Goal: Information Seeking & Learning: Learn about a topic

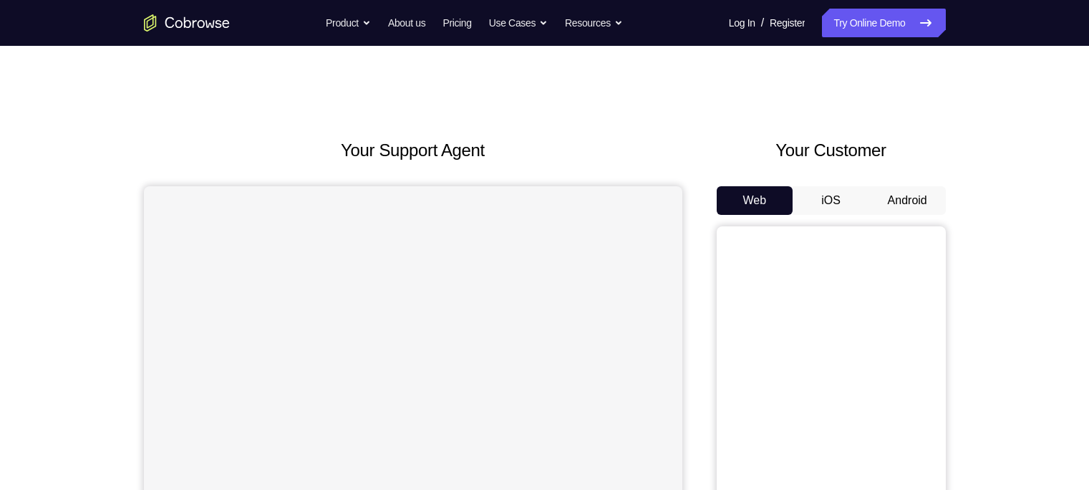
click at [898, 205] on button "Android" at bounding box center [907, 200] width 77 height 29
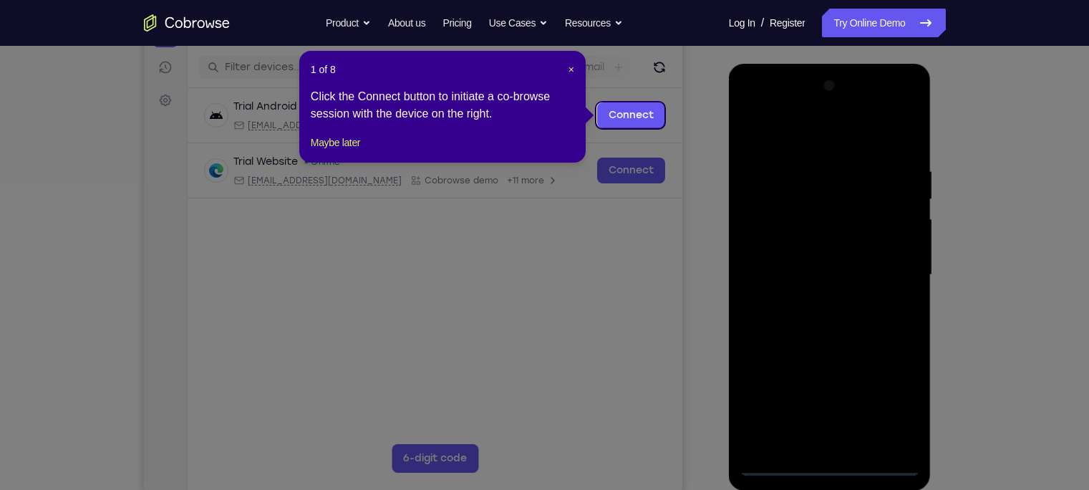
click at [574, 69] on div "1 of 8 × Click the Connect button to initiate a co-browse session with the devi…" at bounding box center [442, 107] width 286 height 112
click at [572, 69] on span "×" at bounding box center [571, 69] width 6 height 11
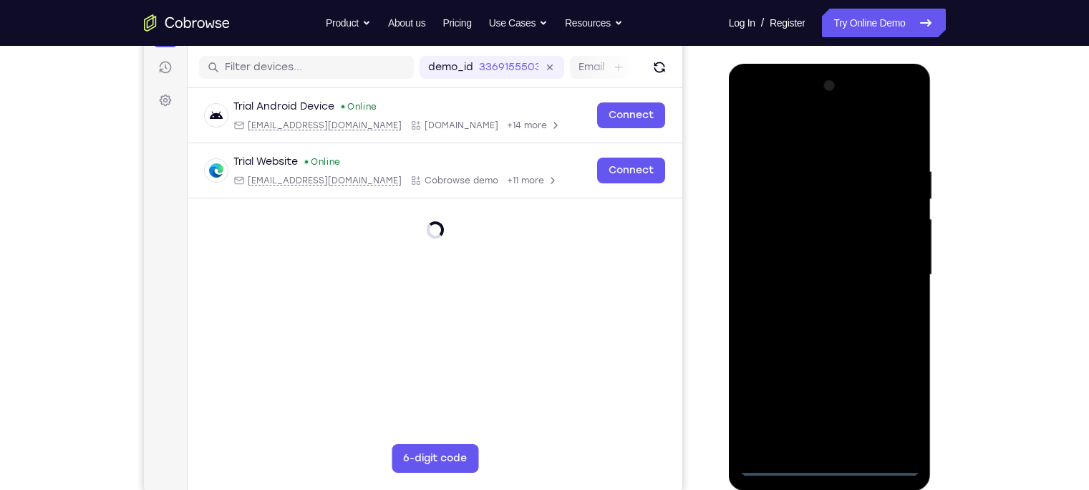
click at [828, 462] on div at bounding box center [829, 274] width 180 height 401
click at [890, 409] on div at bounding box center [829, 274] width 180 height 401
click at [784, 137] on div at bounding box center [829, 274] width 180 height 401
click at [890, 266] on div at bounding box center [829, 274] width 180 height 401
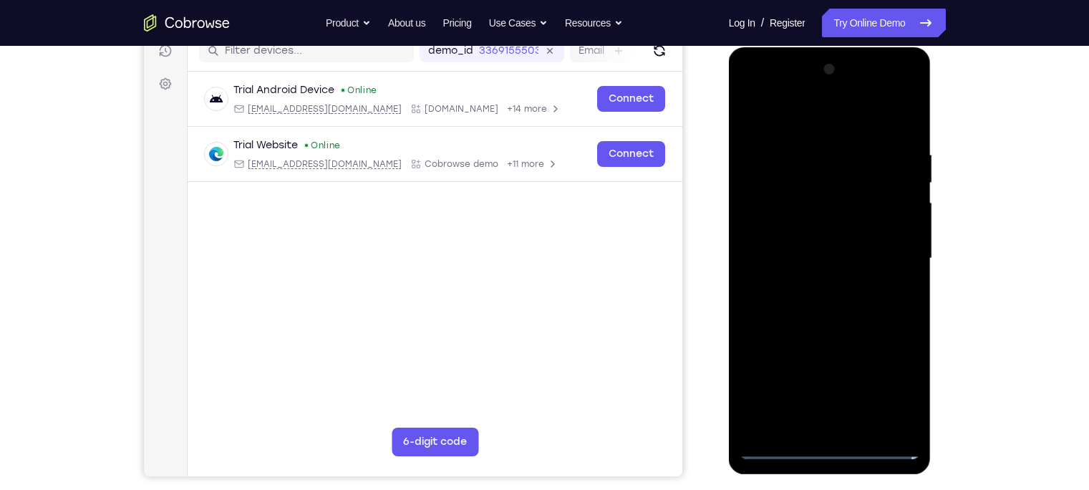
scroll to position [205, 0]
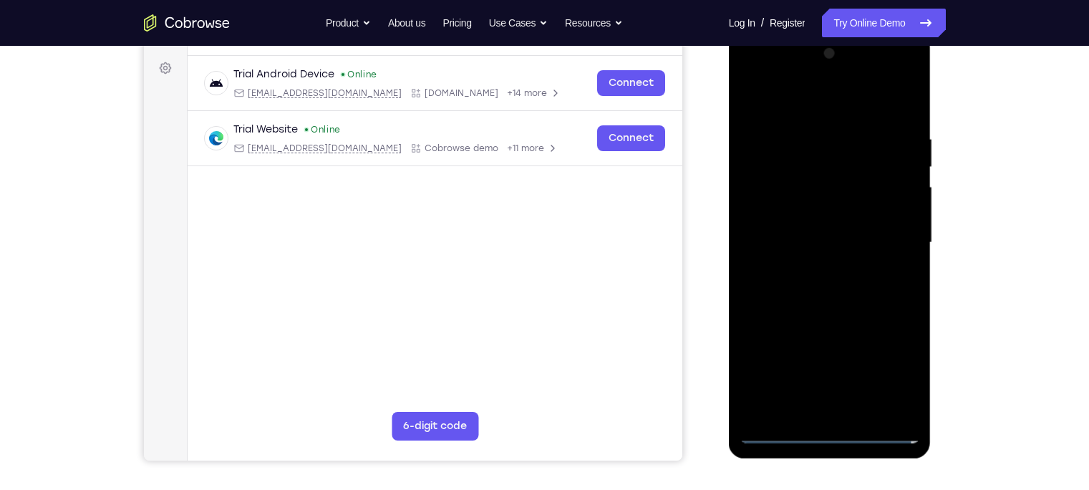
click at [812, 267] on div at bounding box center [829, 242] width 180 height 401
click at [795, 220] on div at bounding box center [829, 242] width 180 height 401
click at [815, 213] on div at bounding box center [829, 242] width 180 height 401
click at [814, 239] on div at bounding box center [829, 242] width 180 height 401
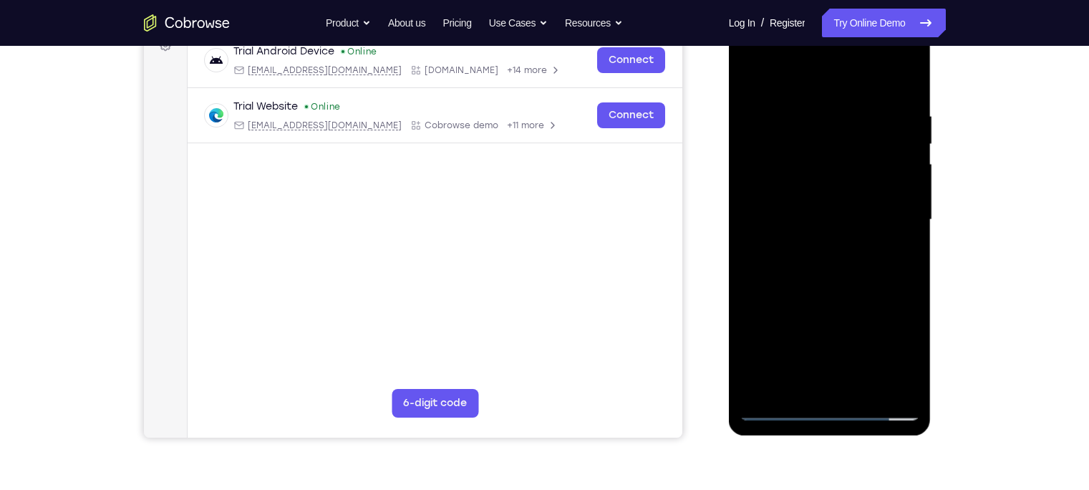
scroll to position [229, 0]
click at [900, 97] on div at bounding box center [829, 219] width 180 height 401
drag, startPoint x: 803, startPoint y: 74, endPoint x: 926, endPoint y: 77, distance: 123.2
click at [926, 77] on div at bounding box center [830, 221] width 203 height 427
click at [870, 382] on div at bounding box center [829, 219] width 180 height 401
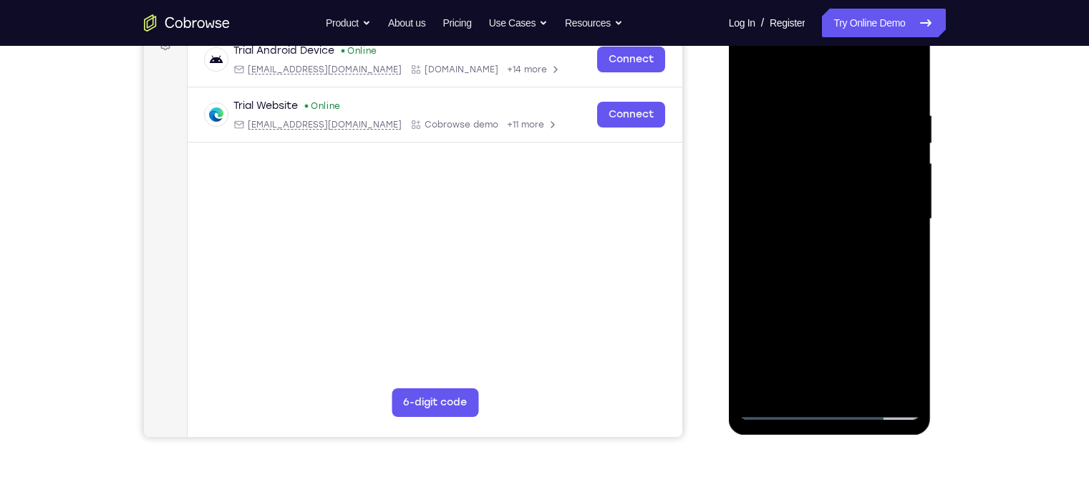
click at [800, 299] on div at bounding box center [829, 219] width 180 height 401
click at [803, 118] on div at bounding box center [829, 219] width 180 height 401
click at [844, 193] on div at bounding box center [829, 219] width 180 height 401
click at [810, 113] on div at bounding box center [829, 219] width 180 height 401
click at [830, 127] on div at bounding box center [829, 219] width 180 height 401
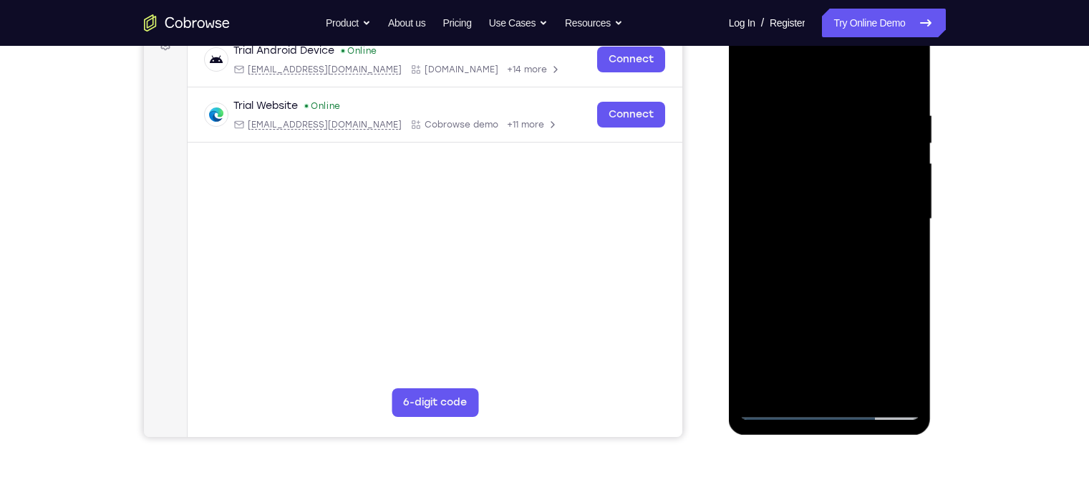
click at [830, 127] on div at bounding box center [829, 219] width 180 height 401
click at [848, 120] on div at bounding box center [829, 219] width 180 height 401
click at [838, 195] on div at bounding box center [829, 219] width 180 height 401
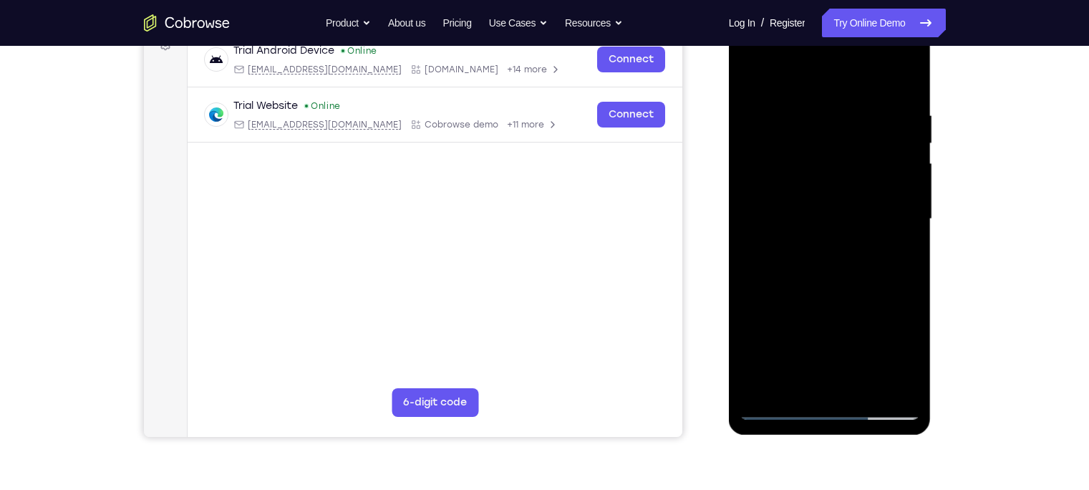
click at [897, 381] on div at bounding box center [829, 219] width 180 height 401
click at [777, 409] on div at bounding box center [829, 219] width 180 height 401
click at [782, 408] on div at bounding box center [829, 219] width 180 height 401
click at [804, 115] on div at bounding box center [829, 219] width 180 height 401
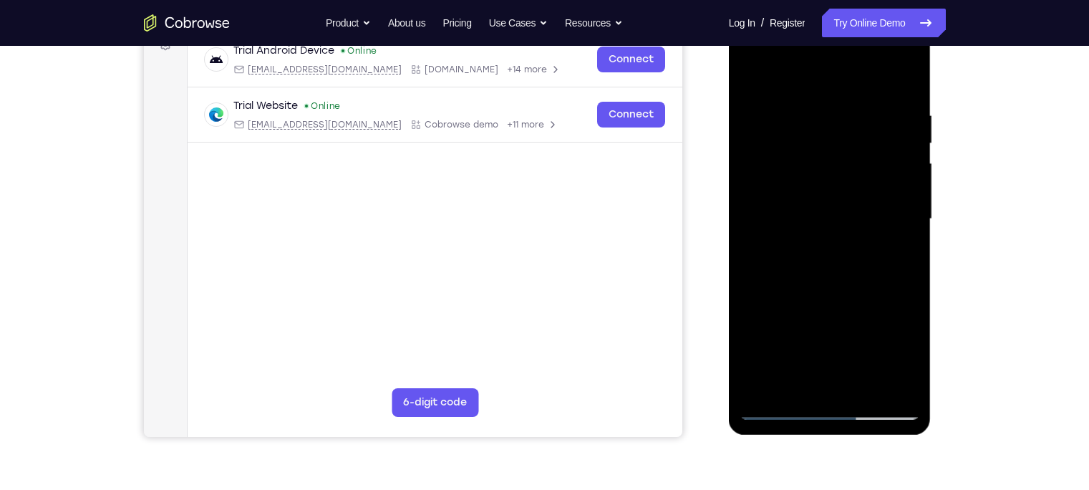
click at [903, 79] on div at bounding box center [829, 219] width 180 height 401
click at [856, 111] on div at bounding box center [829, 219] width 180 height 401
click at [903, 77] on div at bounding box center [829, 219] width 180 height 401
click at [889, 115] on div at bounding box center [829, 219] width 180 height 401
click at [898, 155] on div at bounding box center [829, 219] width 180 height 401
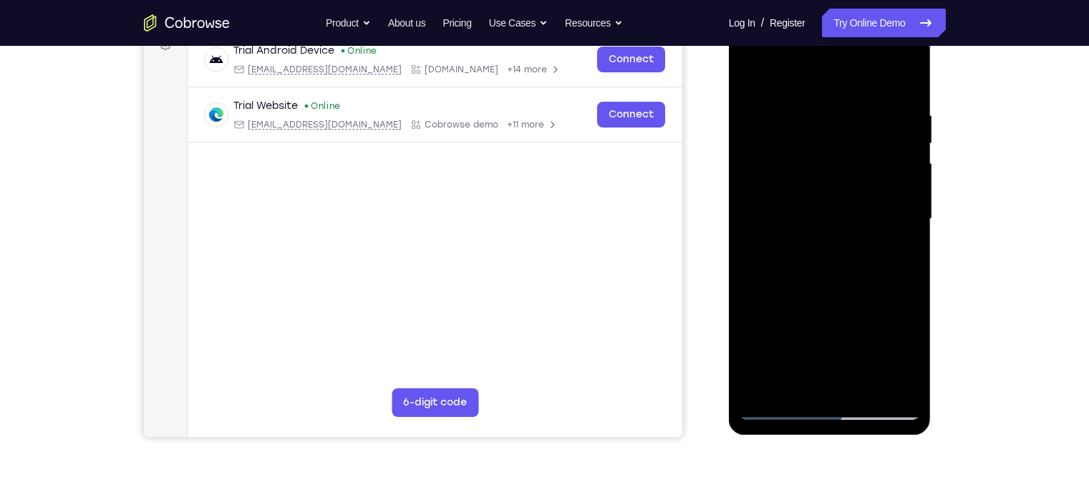
click at [780, 190] on div at bounding box center [829, 219] width 180 height 401
drag, startPoint x: 770, startPoint y: 198, endPoint x: 873, endPoint y: 205, distance: 103.3
click at [873, 205] on div at bounding box center [829, 219] width 180 height 401
click at [760, 202] on div at bounding box center [829, 219] width 180 height 401
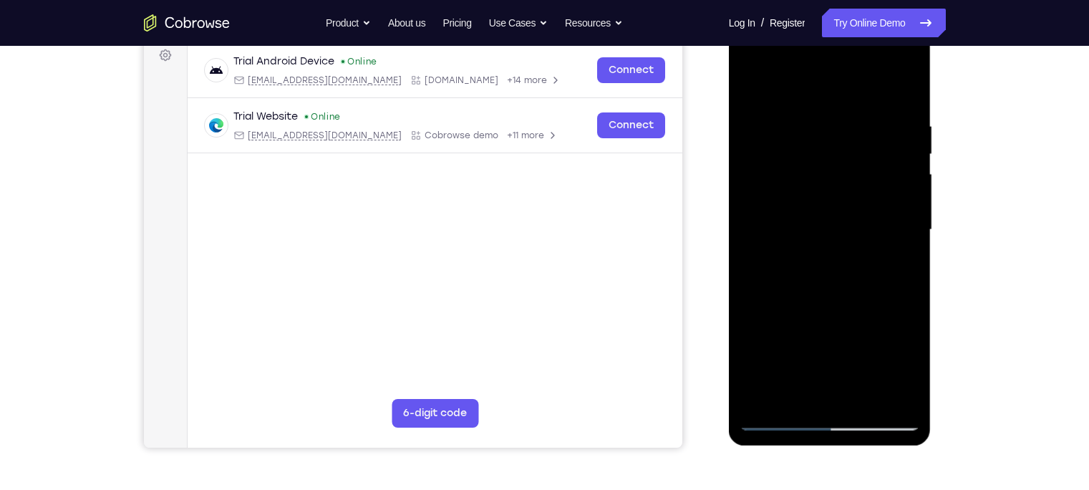
scroll to position [220, 0]
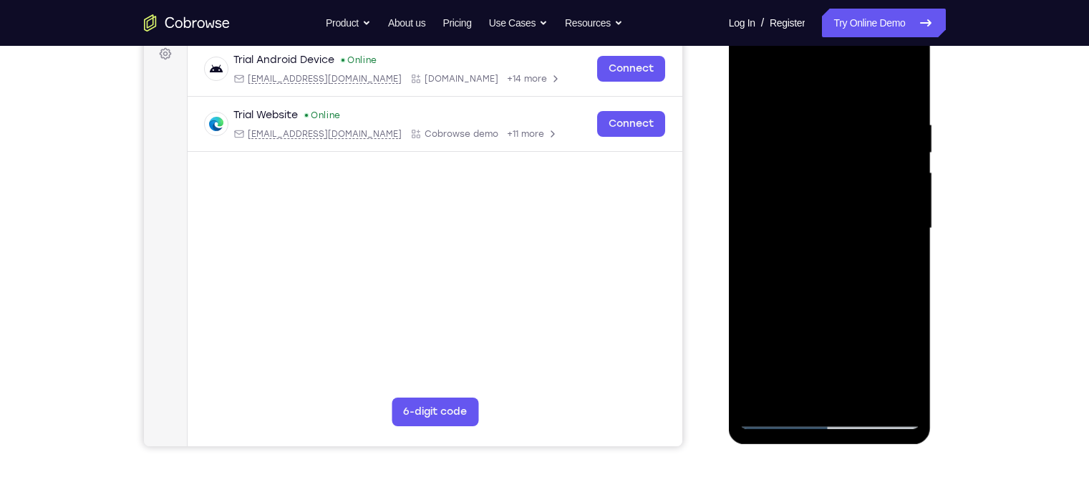
click at [863, 190] on div at bounding box center [829, 228] width 180 height 401
click at [844, 203] on div at bounding box center [829, 228] width 180 height 401
click at [752, 82] on div at bounding box center [829, 228] width 180 height 401
click at [903, 92] on div at bounding box center [829, 228] width 180 height 401
drag, startPoint x: 899, startPoint y: 115, endPoint x: 822, endPoint y: 137, distance: 79.7
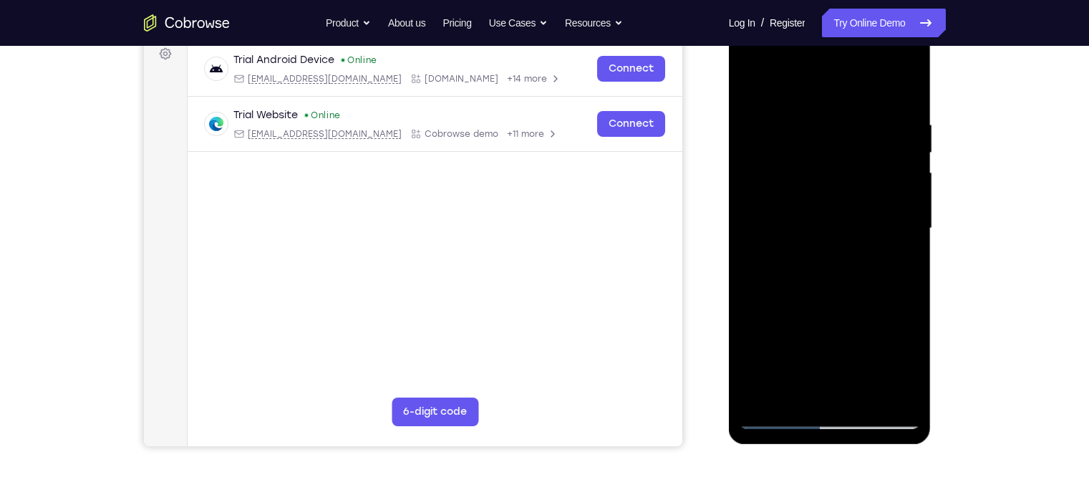
click at [822, 137] on div at bounding box center [829, 228] width 180 height 401
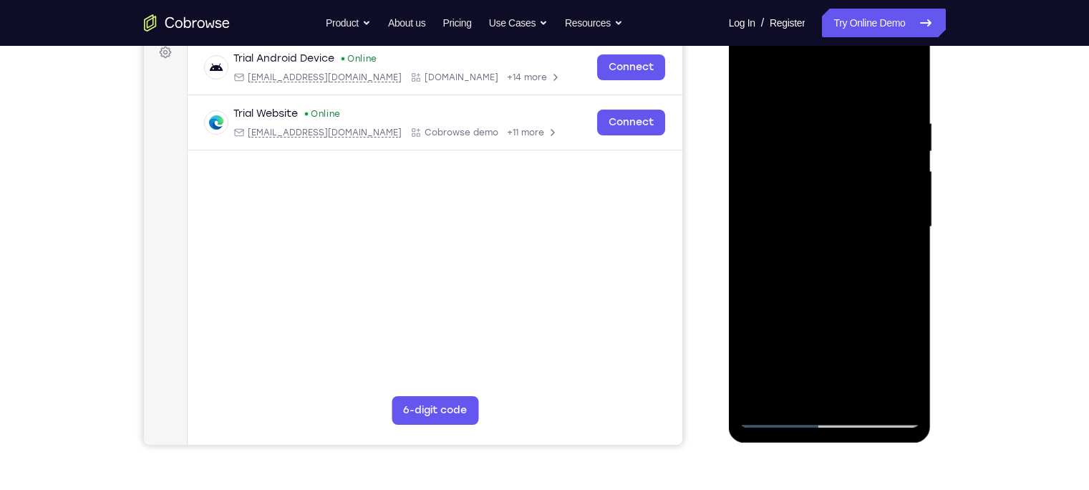
scroll to position [220, 0]
drag, startPoint x: 862, startPoint y: 122, endPoint x: 773, endPoint y: 130, distance: 89.1
click at [773, 130] on div at bounding box center [829, 227] width 180 height 401
click at [814, 114] on div at bounding box center [829, 227] width 180 height 401
click at [894, 189] on div at bounding box center [829, 227] width 180 height 401
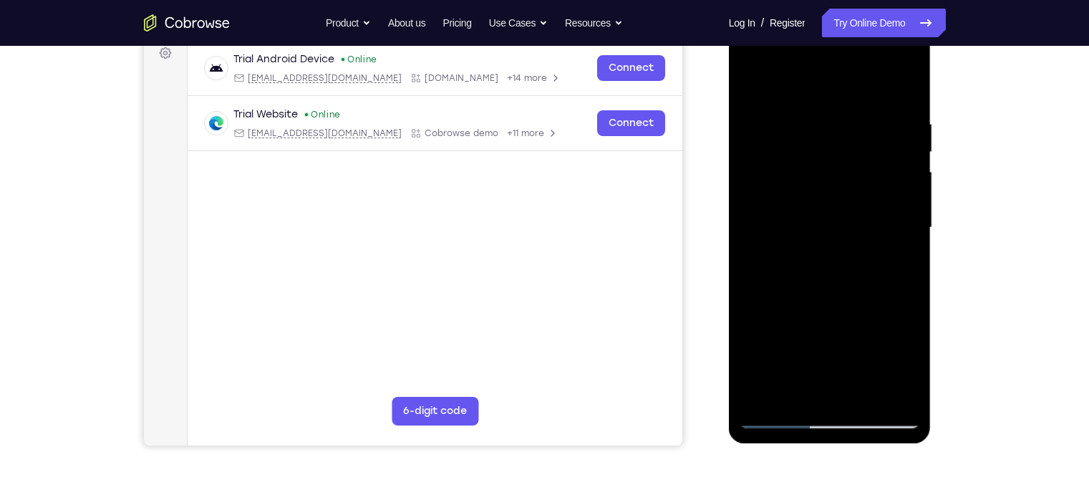
click at [754, 231] on div at bounding box center [829, 227] width 180 height 401
click at [803, 199] on div at bounding box center [829, 227] width 180 height 401
click at [828, 210] on div at bounding box center [829, 227] width 180 height 401
drag, startPoint x: 832, startPoint y: 315, endPoint x: 808, endPoint y: 147, distance: 169.2
click at [808, 147] on div at bounding box center [829, 227] width 180 height 401
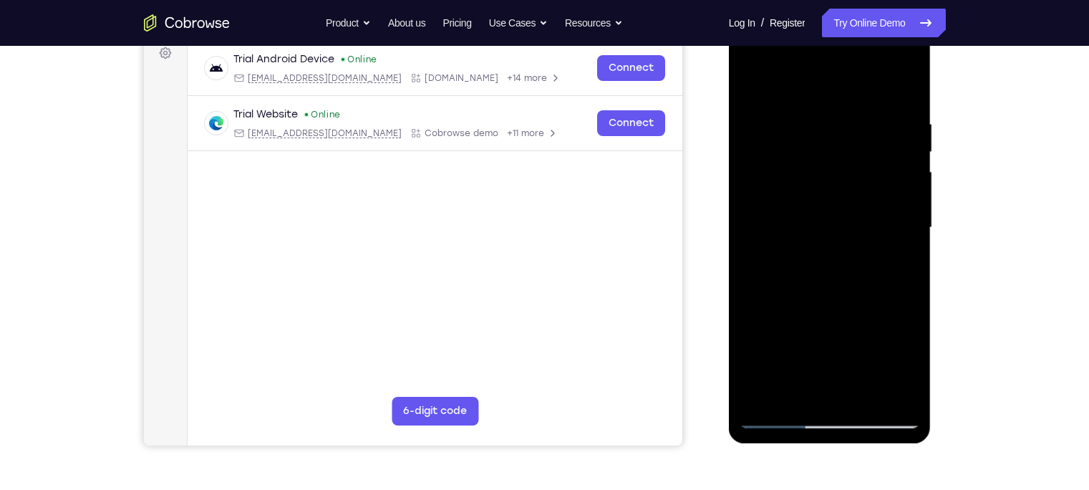
click at [756, 143] on div at bounding box center [829, 227] width 180 height 401
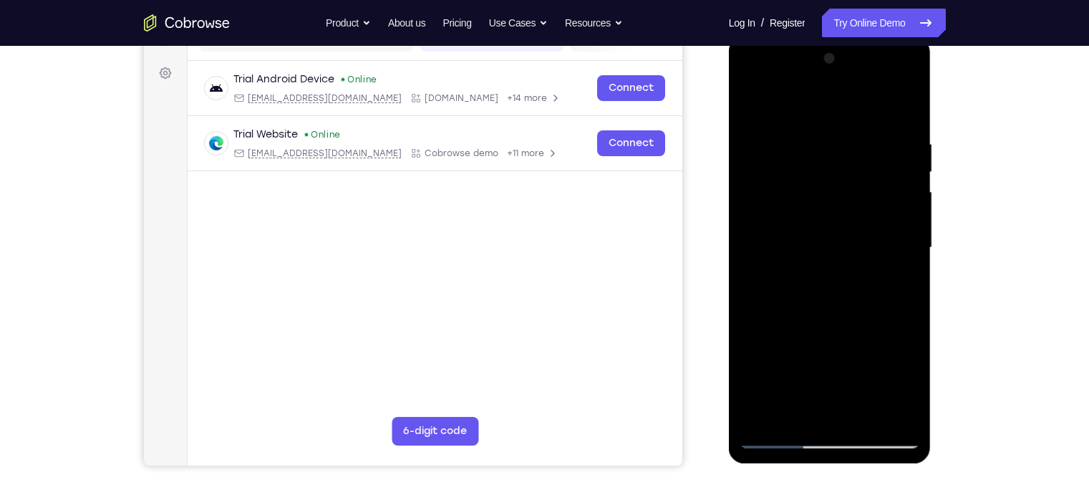
scroll to position [200, 0]
click at [893, 194] on div at bounding box center [829, 247] width 180 height 401
click at [906, 194] on div at bounding box center [829, 247] width 180 height 401
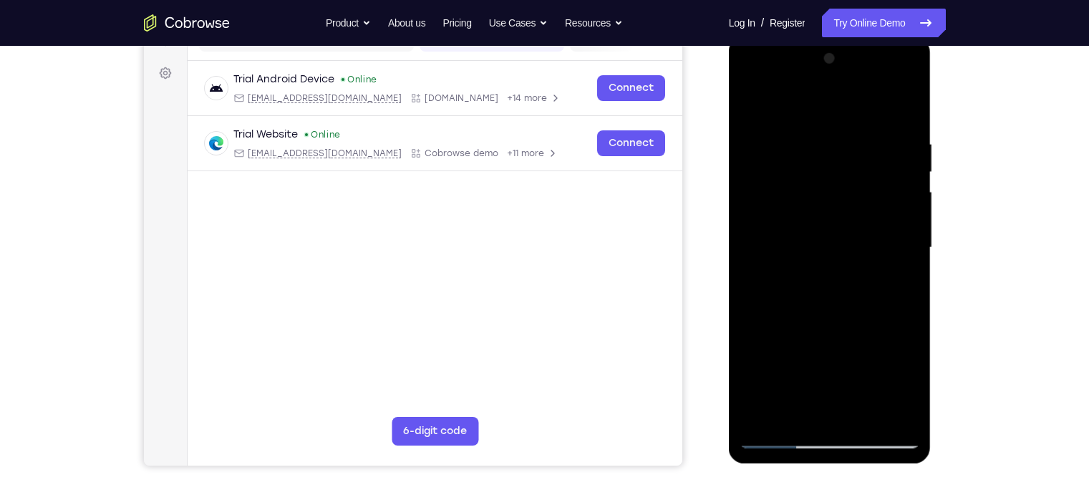
click at [906, 194] on div at bounding box center [829, 247] width 180 height 401
click at [902, 134] on div at bounding box center [829, 247] width 180 height 401
drag, startPoint x: 850, startPoint y: 287, endPoint x: 797, endPoint y: 107, distance: 187.3
click at [797, 107] on div at bounding box center [829, 247] width 180 height 401
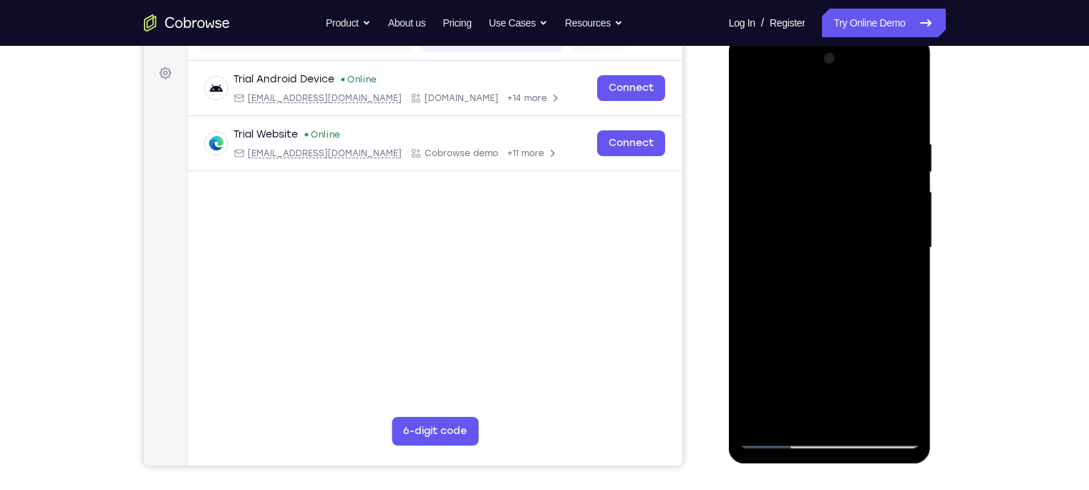
click at [764, 417] on div at bounding box center [829, 247] width 180 height 401
drag, startPoint x: 900, startPoint y: 131, endPoint x: 777, endPoint y: 147, distance: 124.1
click at [777, 147] on div at bounding box center [829, 247] width 180 height 401
click at [817, 130] on div at bounding box center [829, 247] width 180 height 401
click at [767, 102] on div at bounding box center [829, 247] width 180 height 401
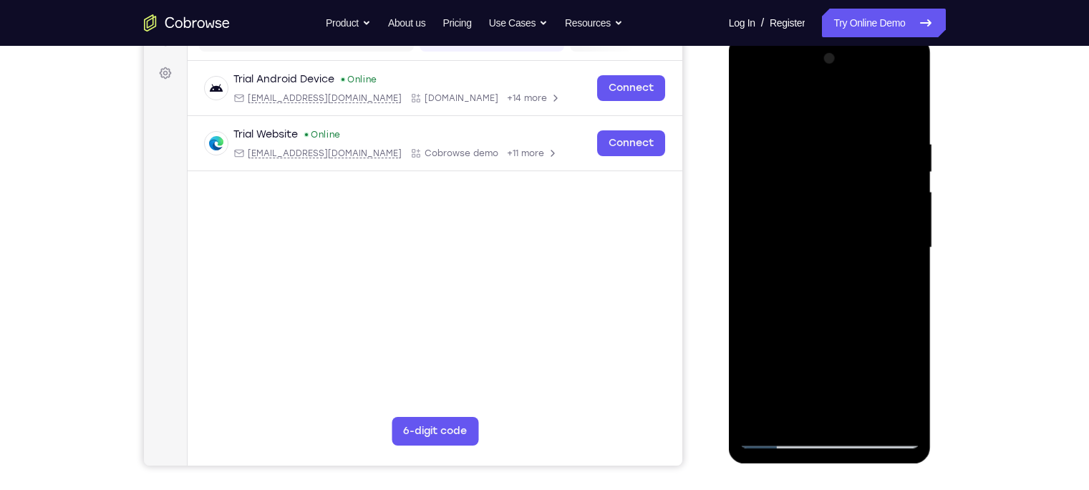
click at [893, 204] on div at bounding box center [829, 247] width 180 height 401
click at [792, 215] on div at bounding box center [829, 247] width 180 height 401
click at [751, 95] on div at bounding box center [829, 247] width 180 height 401
drag, startPoint x: 830, startPoint y: 331, endPoint x: 785, endPoint y: 227, distance: 113.2
click at [785, 227] on div at bounding box center [829, 247] width 180 height 401
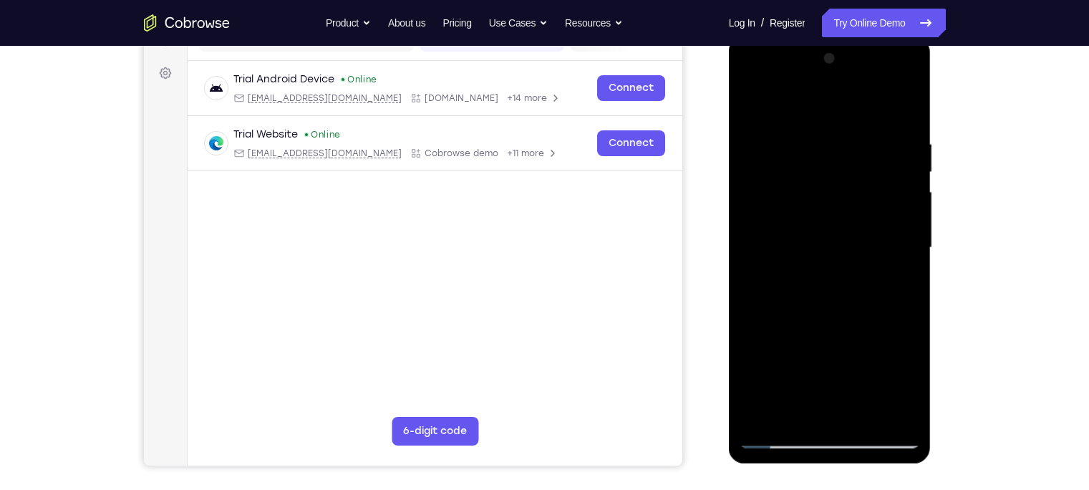
click at [787, 282] on div at bounding box center [829, 247] width 180 height 401
click at [908, 174] on div at bounding box center [829, 247] width 180 height 401
click at [780, 439] on div at bounding box center [829, 247] width 180 height 401
drag, startPoint x: 841, startPoint y: 311, endPoint x: 795, endPoint y: 150, distance: 167.5
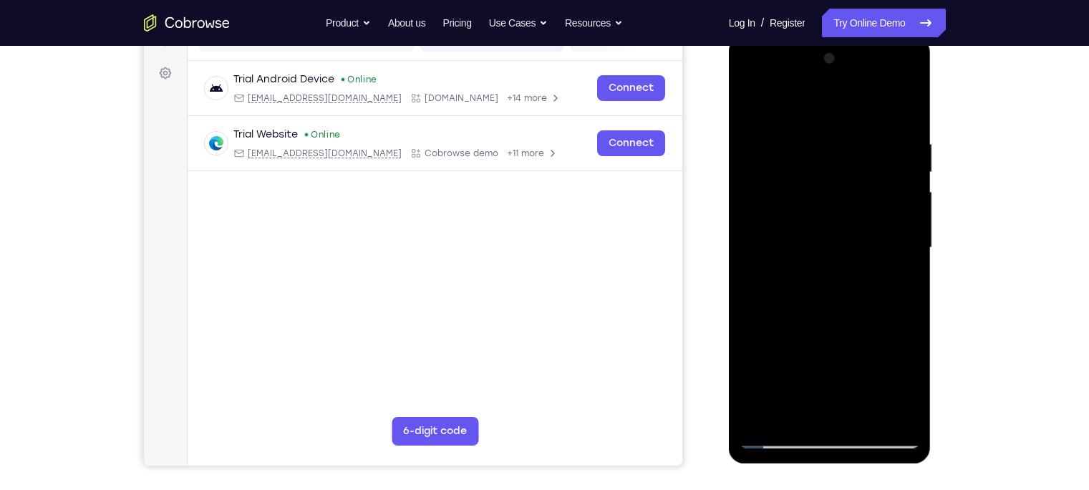
click at [795, 150] on div at bounding box center [829, 247] width 180 height 401
drag, startPoint x: 845, startPoint y: 304, endPoint x: 787, endPoint y: 136, distance: 177.7
click at [787, 136] on div at bounding box center [829, 247] width 180 height 401
drag, startPoint x: 787, startPoint y: 136, endPoint x: 863, endPoint y: 418, distance: 291.9
click at [863, 418] on div at bounding box center [829, 247] width 180 height 401
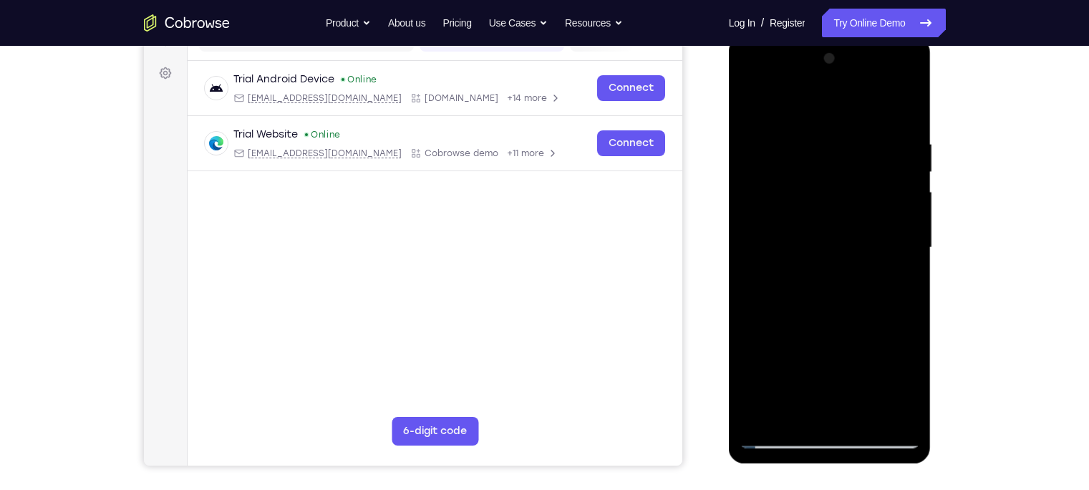
drag, startPoint x: 872, startPoint y: 243, endPoint x: 748, endPoint y: 250, distance: 124.0
click at [748, 250] on div at bounding box center [829, 247] width 180 height 401
click at [873, 244] on div at bounding box center [829, 247] width 180 height 401
click at [910, 213] on div at bounding box center [829, 247] width 180 height 401
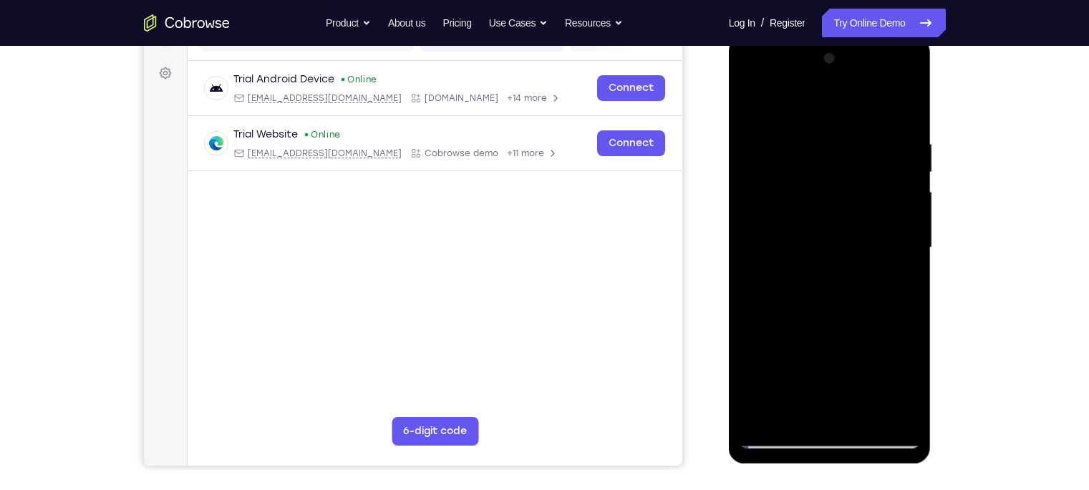
click at [755, 250] on div at bounding box center [829, 247] width 180 height 401
click at [916, 198] on div at bounding box center [829, 247] width 180 height 401
click at [908, 205] on div at bounding box center [829, 247] width 180 height 401
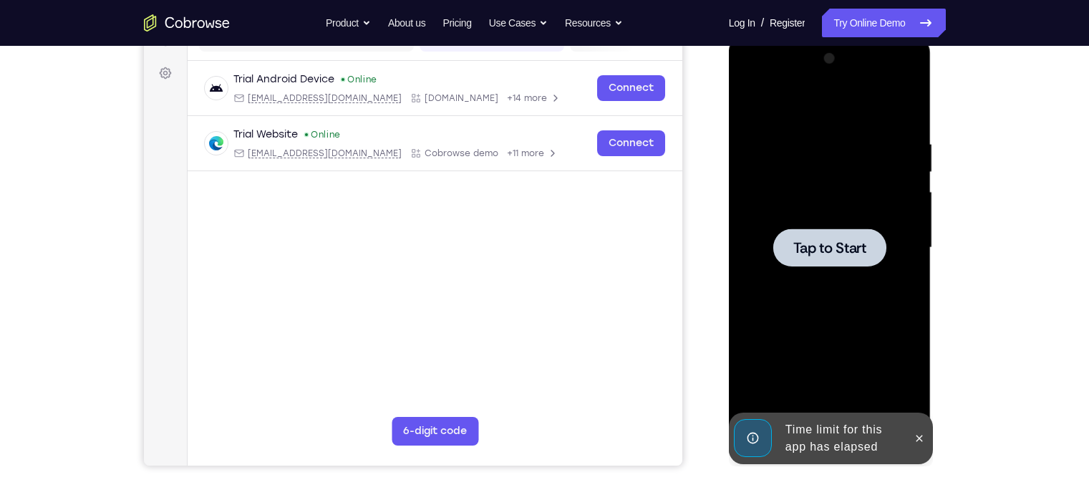
click at [803, 260] on div at bounding box center [829, 247] width 113 height 38
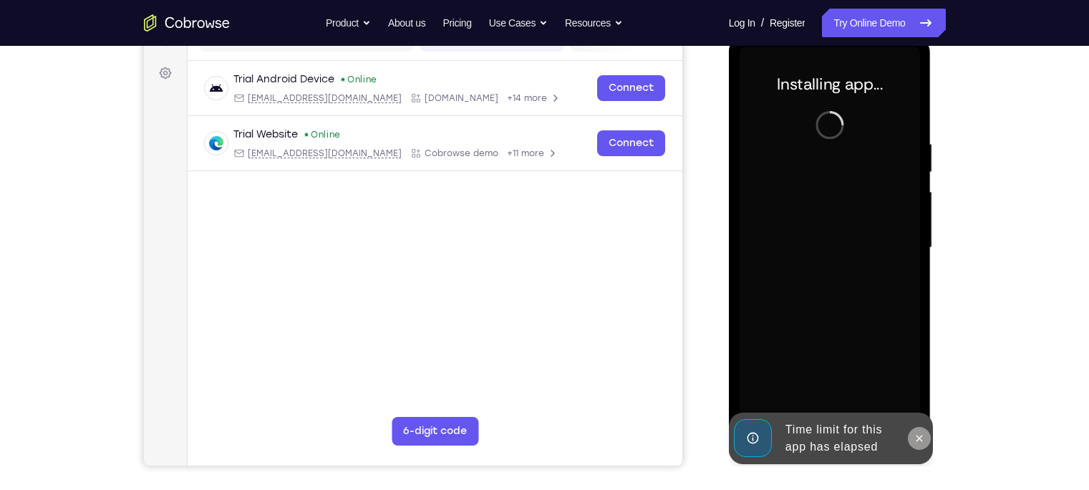
click at [921, 433] on icon at bounding box center [918, 437] width 11 height 11
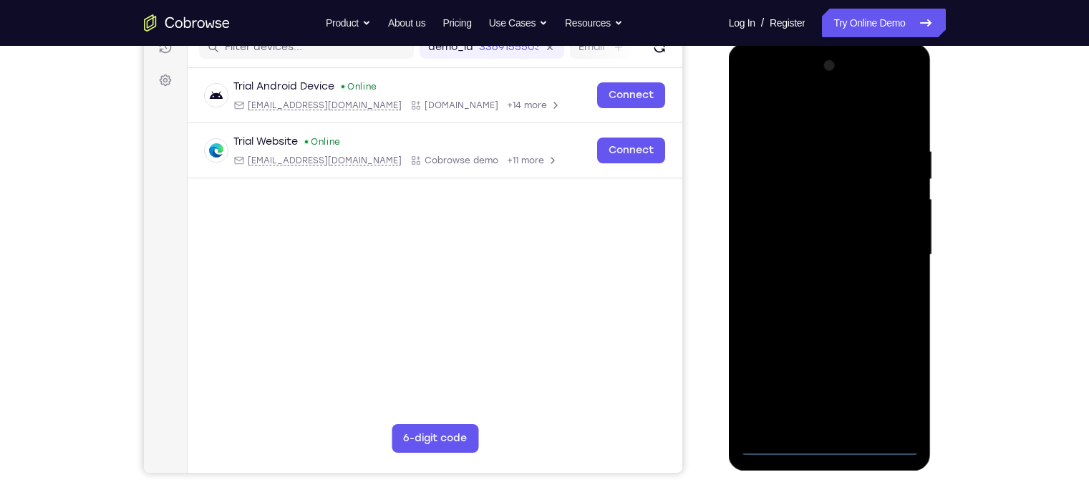
scroll to position [194, 0]
click at [828, 442] on div at bounding box center [829, 254] width 180 height 401
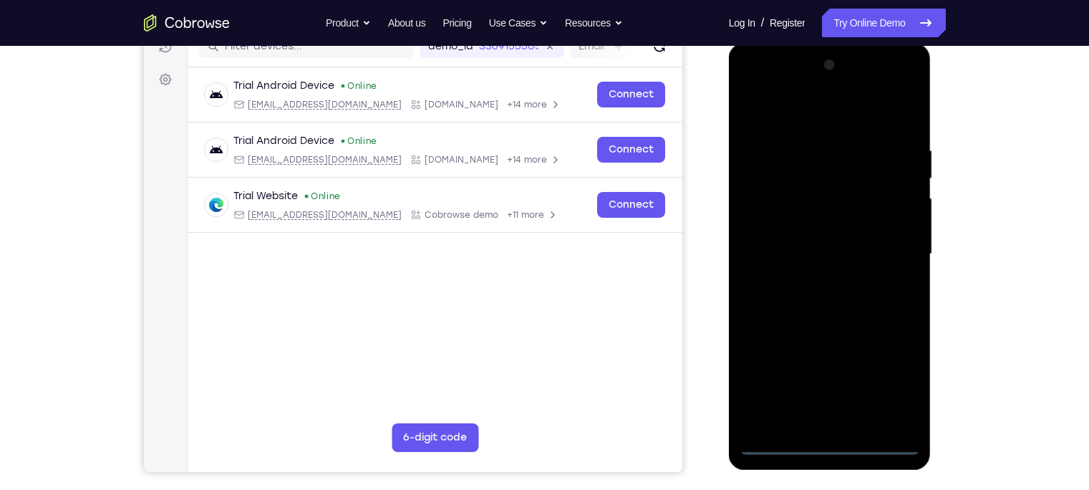
click at [896, 385] on div at bounding box center [829, 254] width 180 height 401
click at [820, 110] on div at bounding box center [829, 254] width 180 height 401
click at [885, 243] on div at bounding box center [829, 254] width 180 height 401
click at [814, 279] on div at bounding box center [829, 254] width 180 height 401
click at [850, 231] on div at bounding box center [829, 254] width 180 height 401
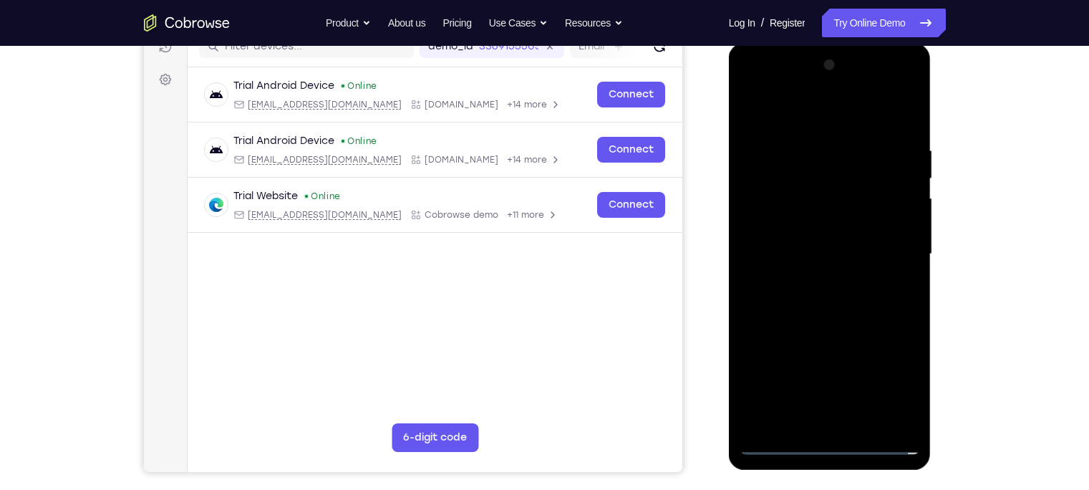
click at [842, 225] on div at bounding box center [829, 254] width 180 height 401
click at [901, 230] on div at bounding box center [829, 254] width 180 height 401
click at [853, 254] on div at bounding box center [829, 254] width 180 height 401
click at [906, 135] on div at bounding box center [829, 254] width 180 height 401
drag, startPoint x: 881, startPoint y: 100, endPoint x: 666, endPoint y: 118, distance: 215.5
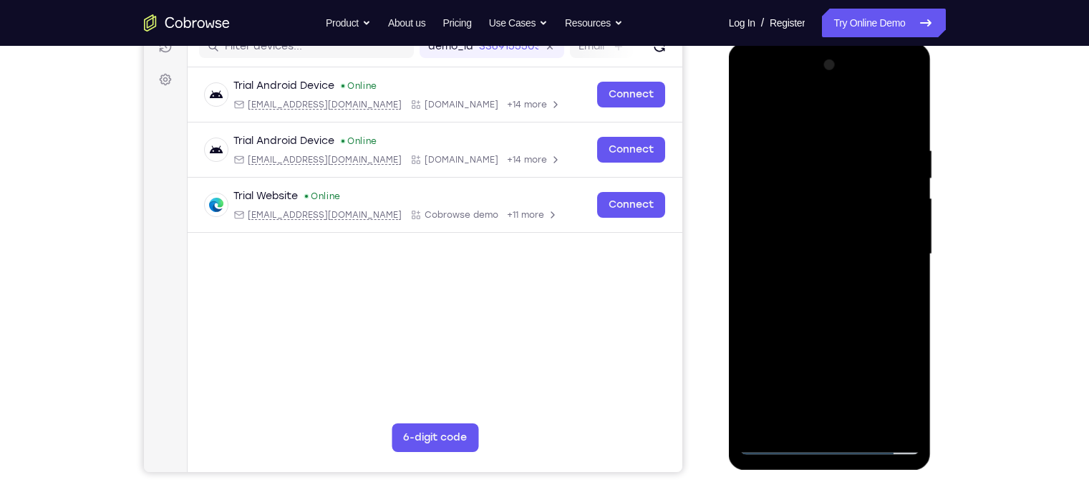
click at [729, 118] on html "Online web based iOS Simulators and Android Emulators. Run iPhone, iPad, Mobile…" at bounding box center [831, 258] width 204 height 430
click at [806, 147] on div at bounding box center [829, 254] width 180 height 401
drag, startPoint x: 843, startPoint y: 110, endPoint x: 708, endPoint y: 114, distance: 134.6
click at [729, 114] on html "Online web based iOS Simulators and Android Emulators. Run iPhone, iPad, Mobile…" at bounding box center [831, 258] width 204 height 430
click at [900, 196] on div at bounding box center [829, 254] width 180 height 401
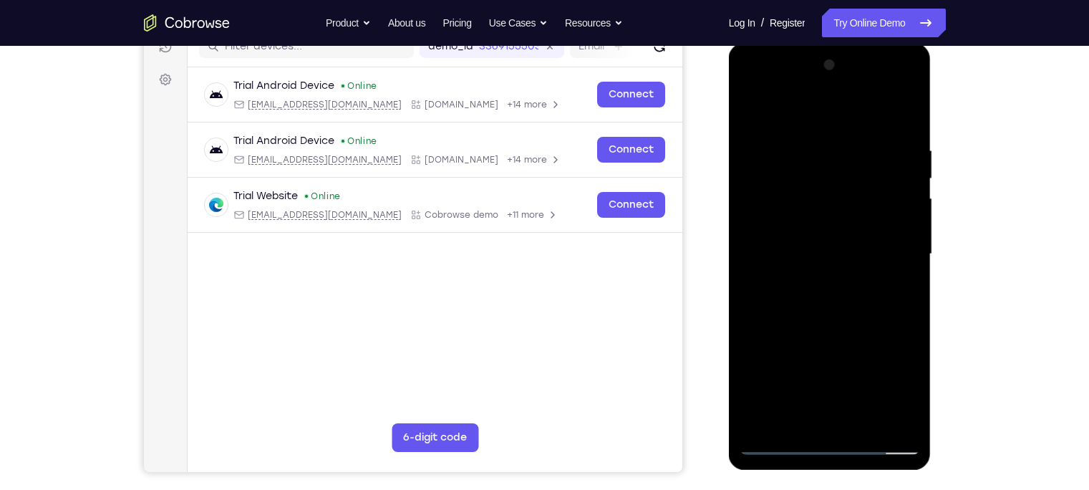
click at [900, 196] on div at bounding box center [829, 254] width 180 height 401
click at [903, 114] on div at bounding box center [829, 254] width 180 height 401
drag, startPoint x: 898, startPoint y: 148, endPoint x: 737, endPoint y: 168, distance: 161.6
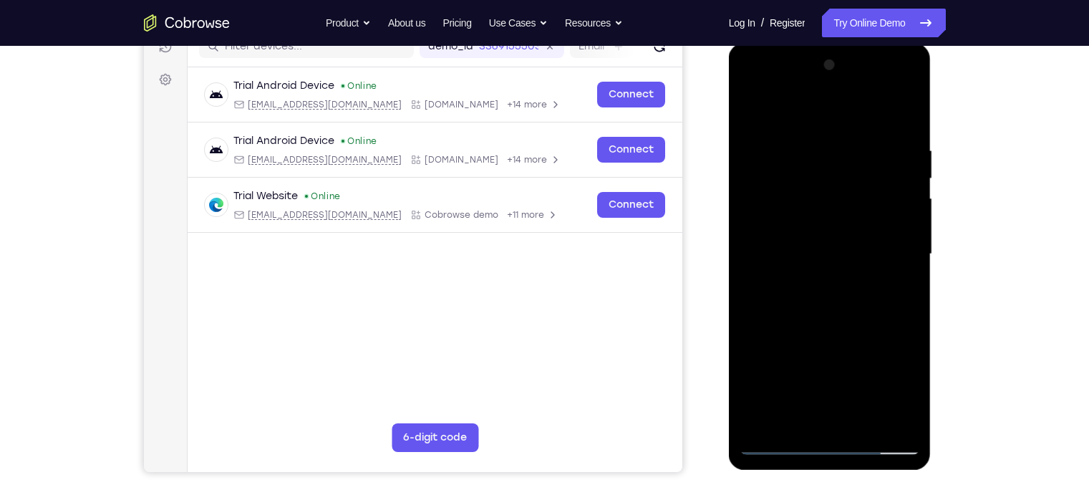
click at [737, 168] on div at bounding box center [830, 256] width 203 height 427
click at [880, 140] on div at bounding box center [829, 254] width 180 height 401
click at [903, 207] on div at bounding box center [829, 254] width 180 height 401
click at [902, 113] on div at bounding box center [829, 254] width 180 height 401
drag, startPoint x: 840, startPoint y: 324, endPoint x: 763, endPoint y: 64, distance: 271.6
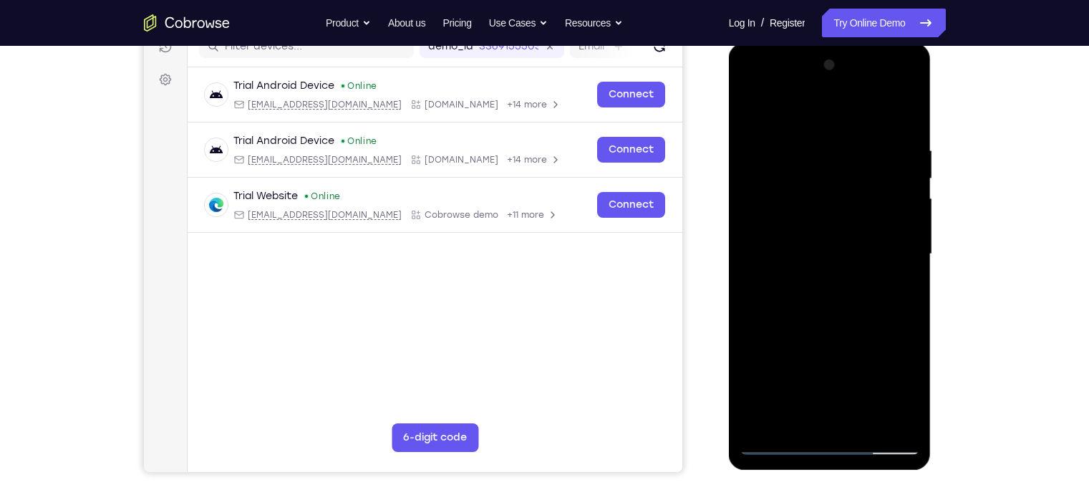
click at [763, 64] on div at bounding box center [829, 254] width 180 height 401
drag, startPoint x: 848, startPoint y: 319, endPoint x: 778, endPoint y: 93, distance: 236.1
click at [778, 93] on div at bounding box center [829, 254] width 180 height 401
drag, startPoint x: 850, startPoint y: 368, endPoint x: 807, endPoint y: 188, distance: 185.3
click at [807, 188] on div at bounding box center [829, 254] width 180 height 401
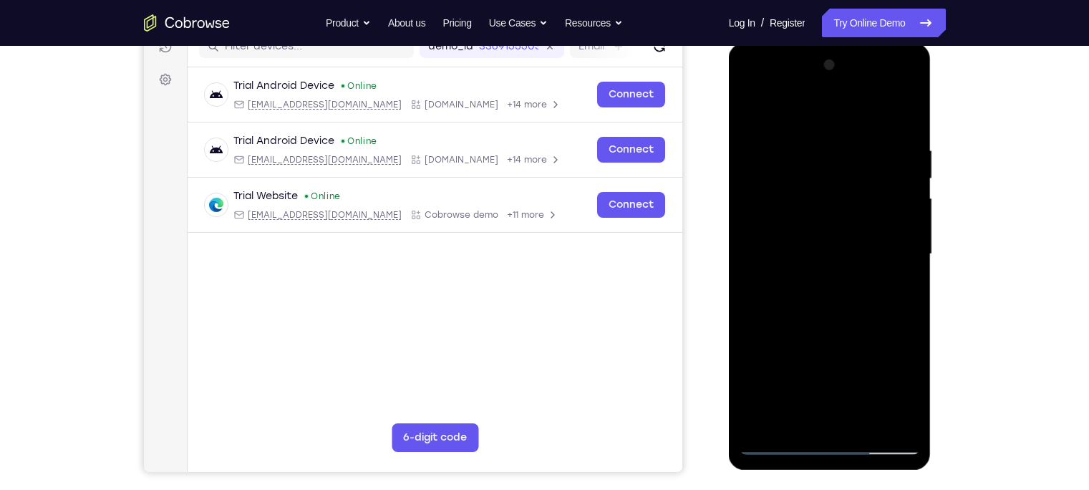
drag, startPoint x: 880, startPoint y: 278, endPoint x: 853, endPoint y: 229, distance: 56.4
click at [853, 229] on div at bounding box center [829, 254] width 180 height 401
click at [908, 176] on div at bounding box center [829, 254] width 180 height 401
drag, startPoint x: 855, startPoint y: 176, endPoint x: 861, endPoint y: 306, distance: 130.4
click at [861, 306] on div at bounding box center [829, 254] width 180 height 401
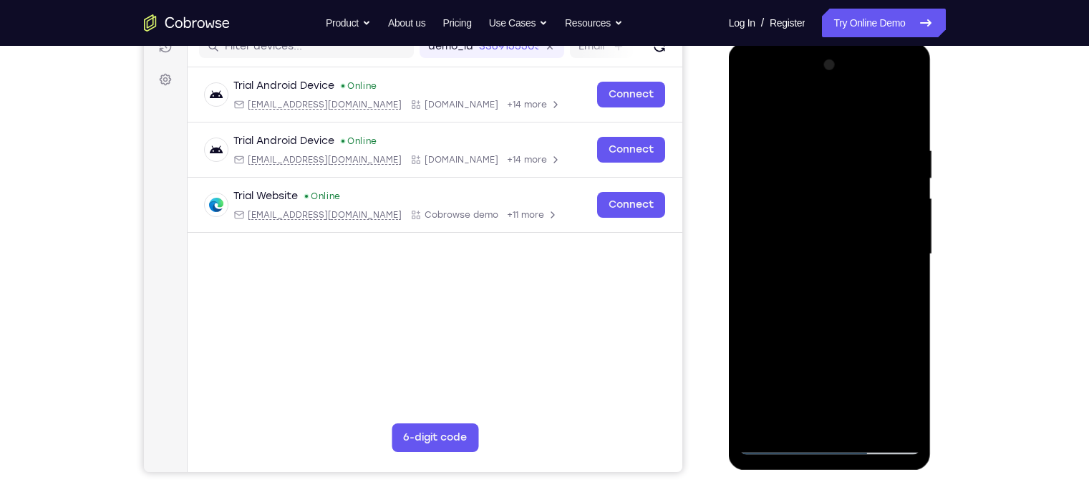
click at [907, 300] on div at bounding box center [829, 254] width 180 height 401
drag, startPoint x: 865, startPoint y: 344, endPoint x: 805, endPoint y: 142, distance: 210.6
click at [805, 142] on div at bounding box center [829, 254] width 180 height 401
drag, startPoint x: 825, startPoint y: 283, endPoint x: 802, endPoint y: 136, distance: 149.2
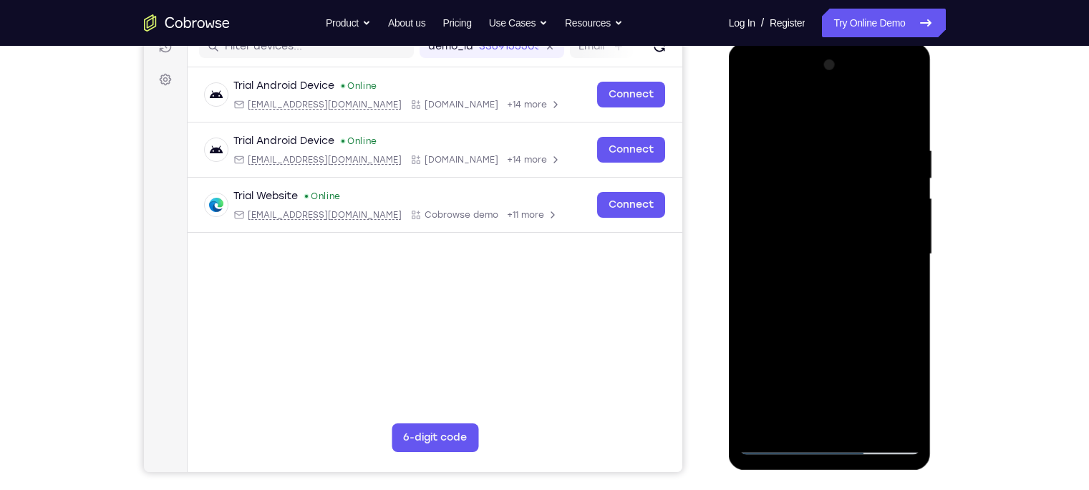
click at [802, 136] on div at bounding box center [829, 254] width 180 height 401
drag, startPoint x: 829, startPoint y: 321, endPoint x: 792, endPoint y: 147, distance: 177.9
click at [792, 147] on div at bounding box center [829, 254] width 180 height 401
click at [857, 422] on div at bounding box center [829, 254] width 180 height 401
click at [813, 336] on div at bounding box center [829, 254] width 180 height 401
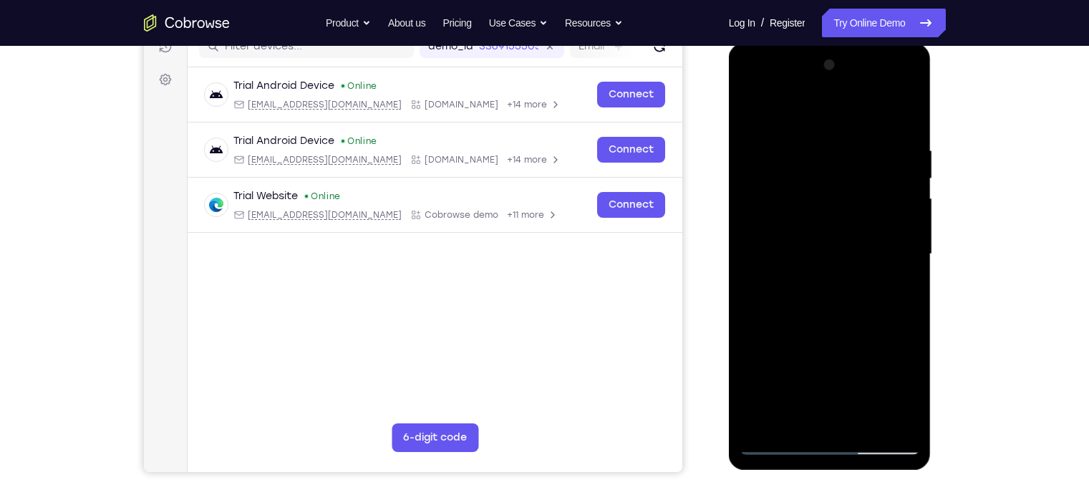
drag, startPoint x: 877, startPoint y: 168, endPoint x: 815, endPoint y: 166, distance: 62.3
click at [815, 166] on div at bounding box center [829, 254] width 180 height 401
click at [816, 149] on div at bounding box center [829, 254] width 180 height 401
click at [760, 384] on div at bounding box center [829, 254] width 180 height 401
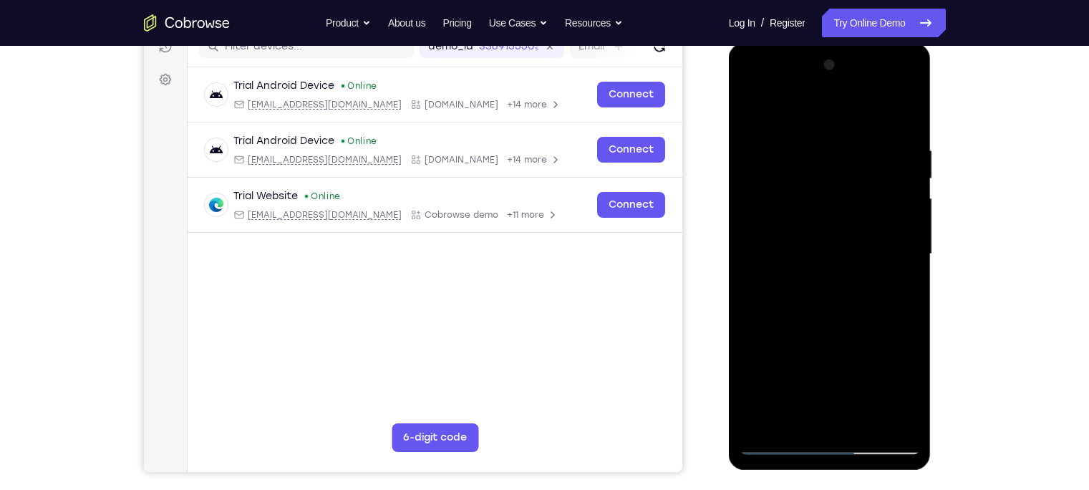
click at [821, 185] on div at bounding box center [829, 254] width 180 height 401
click at [817, 190] on div at bounding box center [829, 254] width 180 height 401
click at [857, 253] on div at bounding box center [829, 254] width 180 height 401
click at [805, 230] on div at bounding box center [829, 254] width 180 height 401
drag, startPoint x: 831, startPoint y: 359, endPoint x: 805, endPoint y: 181, distance: 179.5
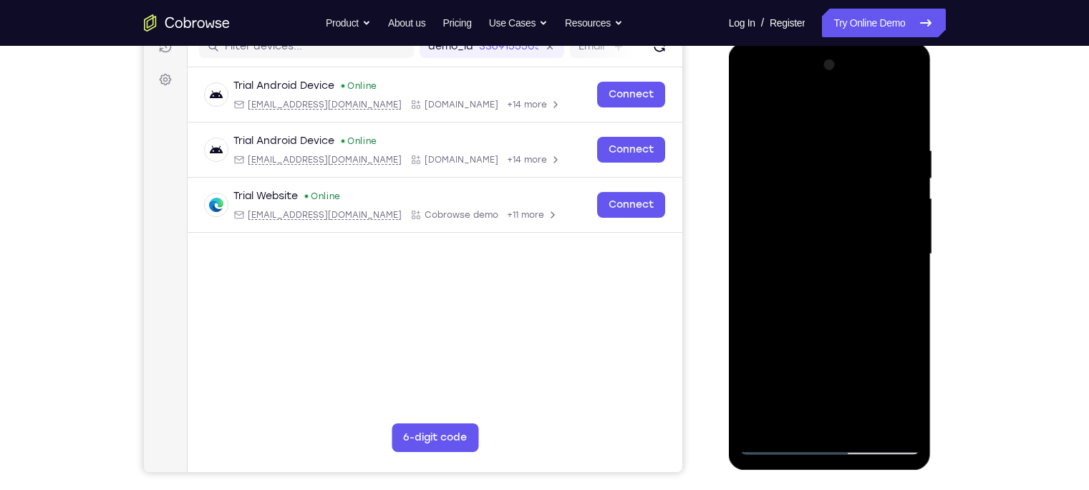
click at [805, 181] on div at bounding box center [829, 254] width 180 height 401
click at [779, 445] on div at bounding box center [829, 254] width 180 height 401
click at [896, 424] on div at bounding box center [829, 254] width 180 height 401
click at [825, 265] on div at bounding box center [829, 254] width 180 height 401
click at [789, 137] on div at bounding box center [829, 254] width 180 height 401
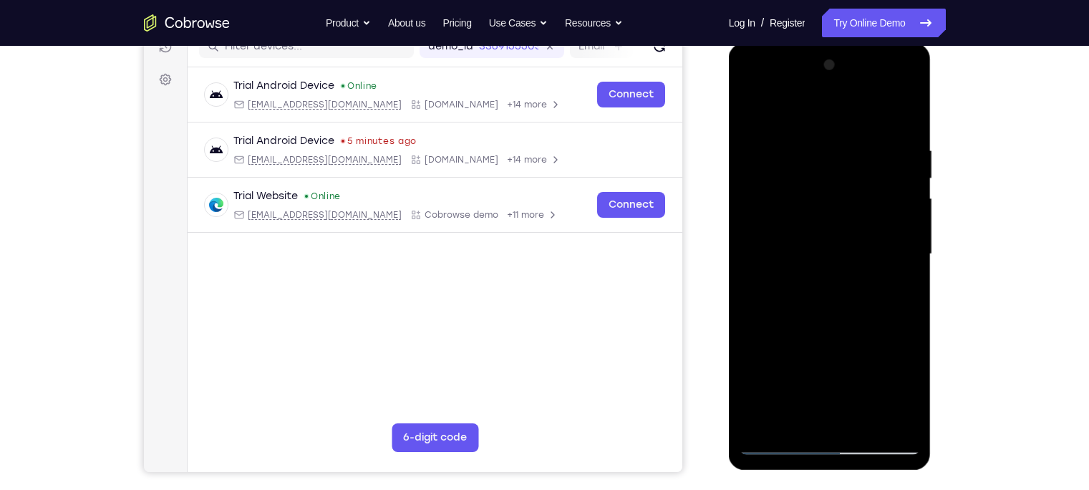
click at [786, 120] on div at bounding box center [829, 254] width 180 height 401
click at [768, 140] on div at bounding box center [829, 254] width 180 height 401
click at [901, 117] on div at bounding box center [829, 254] width 180 height 401
click at [826, 223] on div at bounding box center [829, 254] width 180 height 401
drag, startPoint x: 801, startPoint y: 356, endPoint x: 786, endPoint y: 273, distance: 84.4
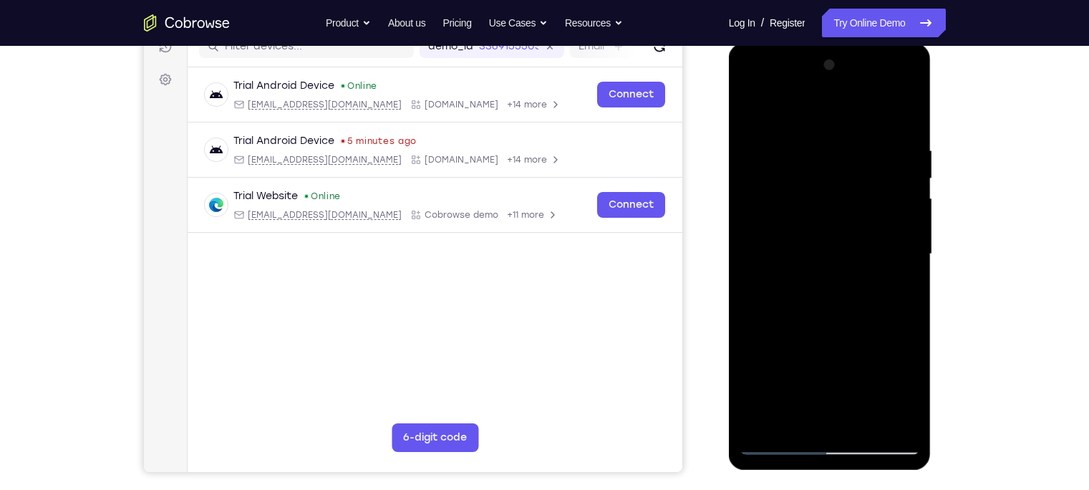
click at [786, 273] on div at bounding box center [829, 254] width 180 height 401
click at [792, 342] on div at bounding box center [829, 254] width 180 height 401
drag, startPoint x: 826, startPoint y: 170, endPoint x: 822, endPoint y: 257, distance: 86.7
click at [822, 257] on div at bounding box center [829, 254] width 180 height 401
click at [777, 352] on div at bounding box center [829, 254] width 180 height 401
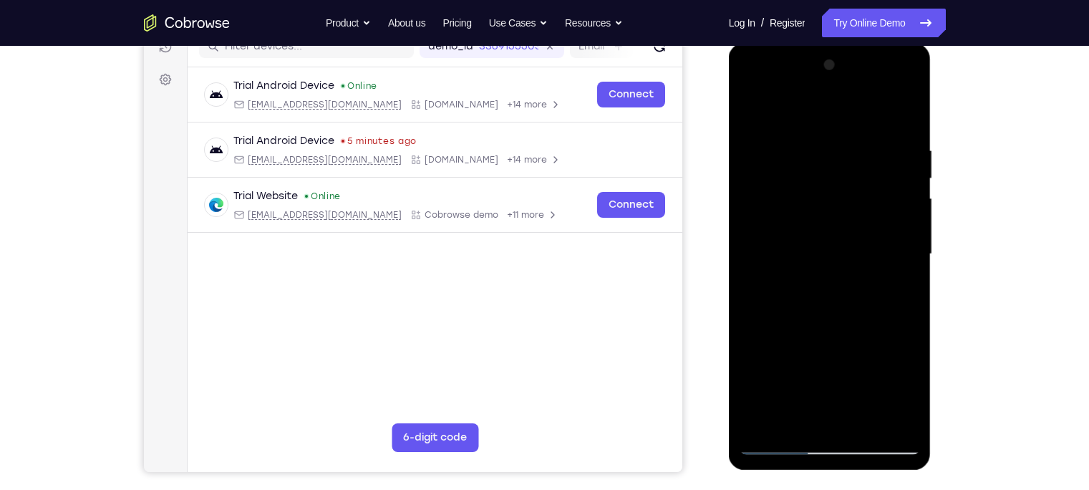
click at [774, 152] on div at bounding box center [829, 254] width 180 height 401
click at [747, 109] on div at bounding box center [829, 254] width 180 height 401
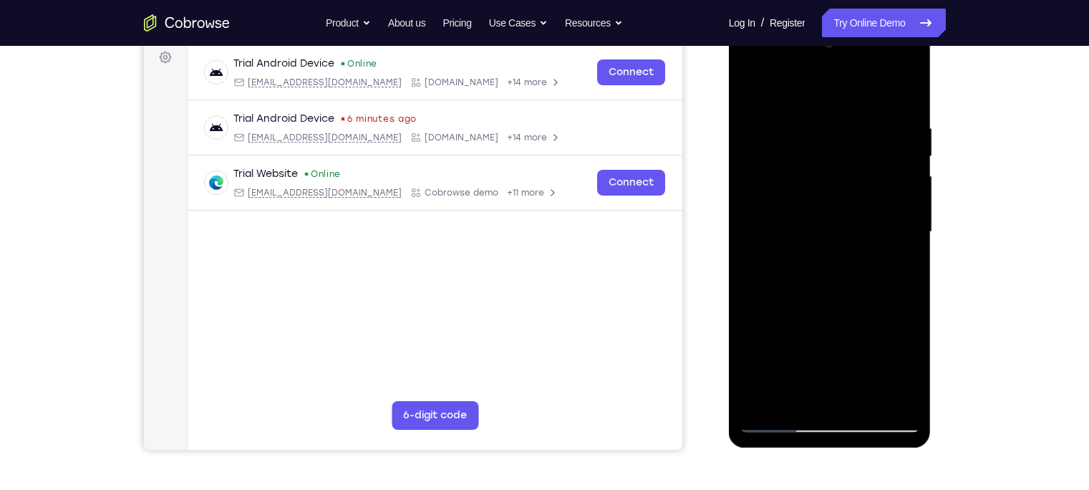
scroll to position [217, 0]
click at [763, 403] on div at bounding box center [829, 231] width 180 height 401
drag, startPoint x: 858, startPoint y: 162, endPoint x: 808, endPoint y: 367, distance: 210.1
click at [808, 367] on div at bounding box center [829, 231] width 180 height 401
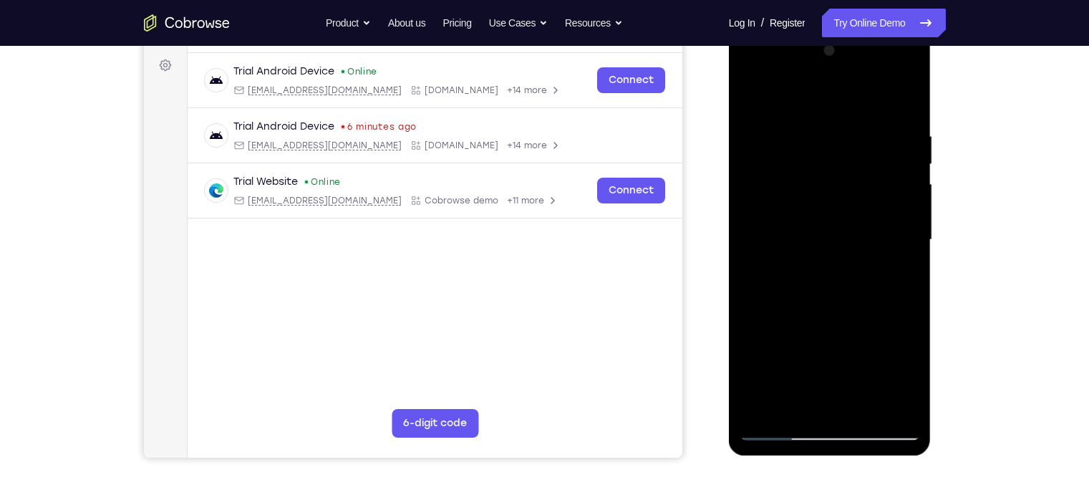
click at [817, 139] on div at bounding box center [829, 239] width 180 height 401
click at [901, 101] on div at bounding box center [829, 239] width 180 height 401
drag, startPoint x: 896, startPoint y: 135, endPoint x: 753, endPoint y: 138, distance: 142.5
click at [753, 138] on div at bounding box center [829, 239] width 180 height 401
drag, startPoint x: 895, startPoint y: 126, endPoint x: 794, endPoint y: 128, distance: 101.0
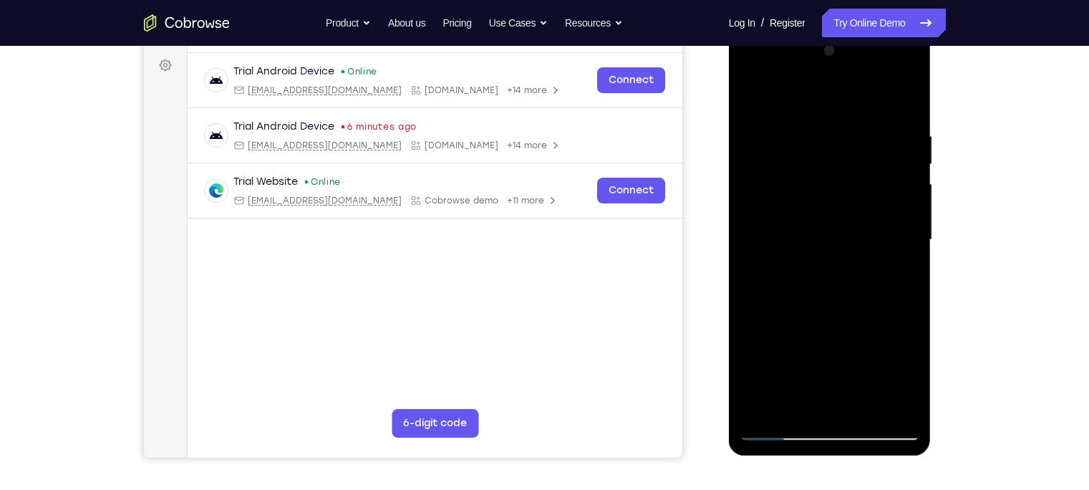
click at [794, 128] on div at bounding box center [829, 239] width 180 height 401
click at [828, 128] on div at bounding box center [829, 239] width 180 height 401
click at [905, 102] on div at bounding box center [829, 239] width 180 height 401
click at [883, 125] on div at bounding box center [829, 239] width 180 height 401
click at [896, 200] on div at bounding box center [829, 239] width 180 height 401
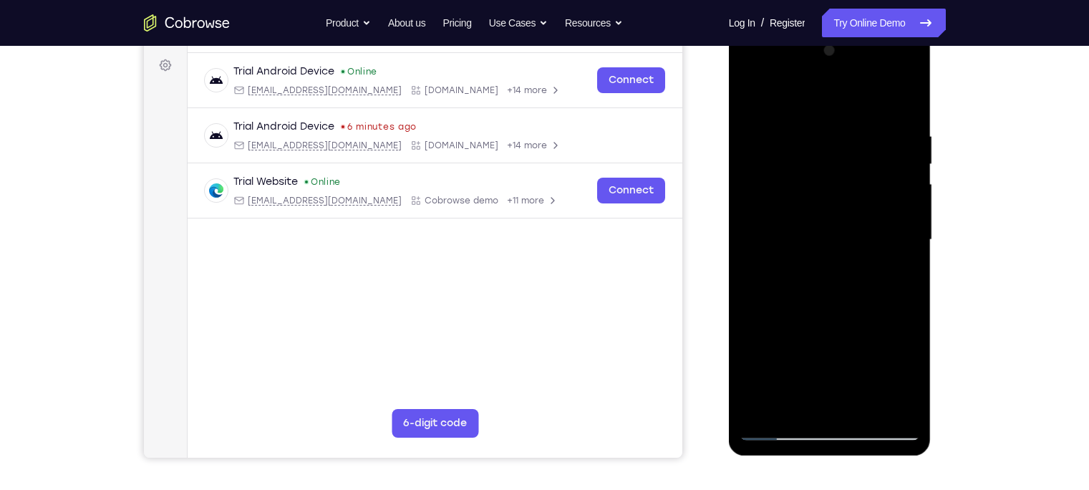
click at [896, 200] on div at bounding box center [829, 239] width 180 height 401
click at [903, 100] on div at bounding box center [829, 239] width 180 height 401
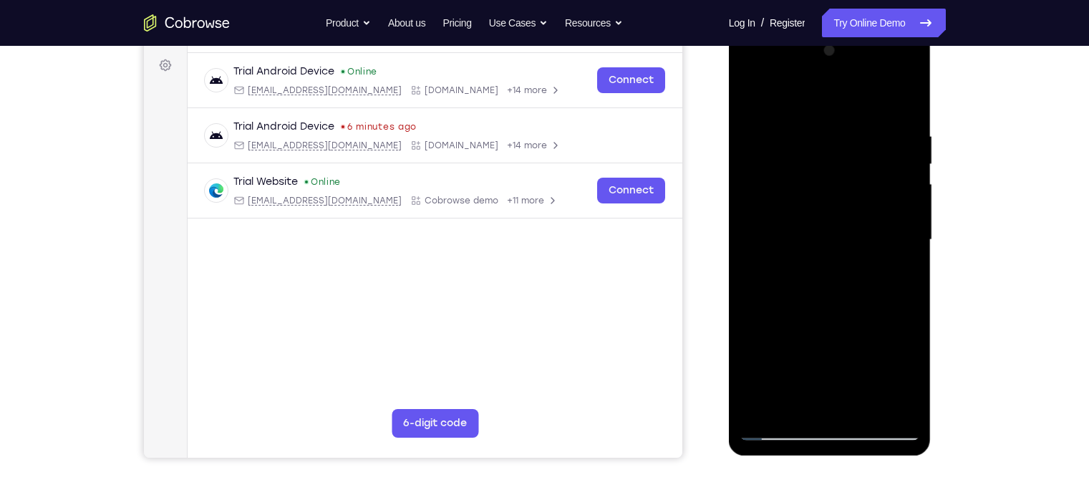
drag, startPoint x: 857, startPoint y: 256, endPoint x: 793, endPoint y: 52, distance: 214.4
click at [793, 52] on div at bounding box center [829, 239] width 180 height 401
drag, startPoint x: 850, startPoint y: 328, endPoint x: 742, endPoint y: 110, distance: 243.6
click at [742, 110] on div at bounding box center [829, 239] width 180 height 401
drag, startPoint x: 820, startPoint y: 334, endPoint x: 754, endPoint y: 110, distance: 233.5
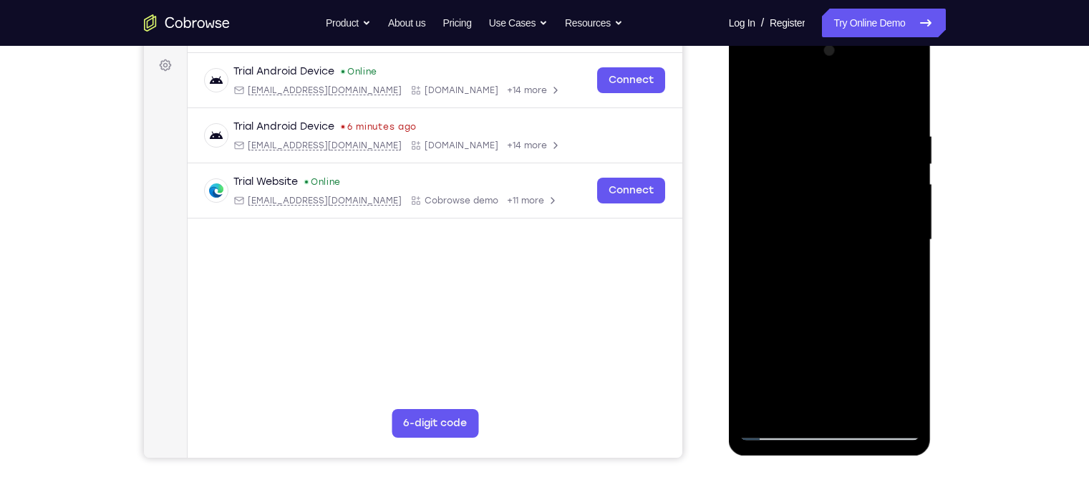
click at [754, 110] on div at bounding box center [829, 239] width 180 height 401
drag, startPoint x: 858, startPoint y: 334, endPoint x: 810, endPoint y: 226, distance: 117.6
click at [810, 226] on div at bounding box center [829, 239] width 180 height 401
drag, startPoint x: 860, startPoint y: 339, endPoint x: 817, endPoint y: 157, distance: 187.5
click at [817, 157] on div at bounding box center [829, 239] width 180 height 401
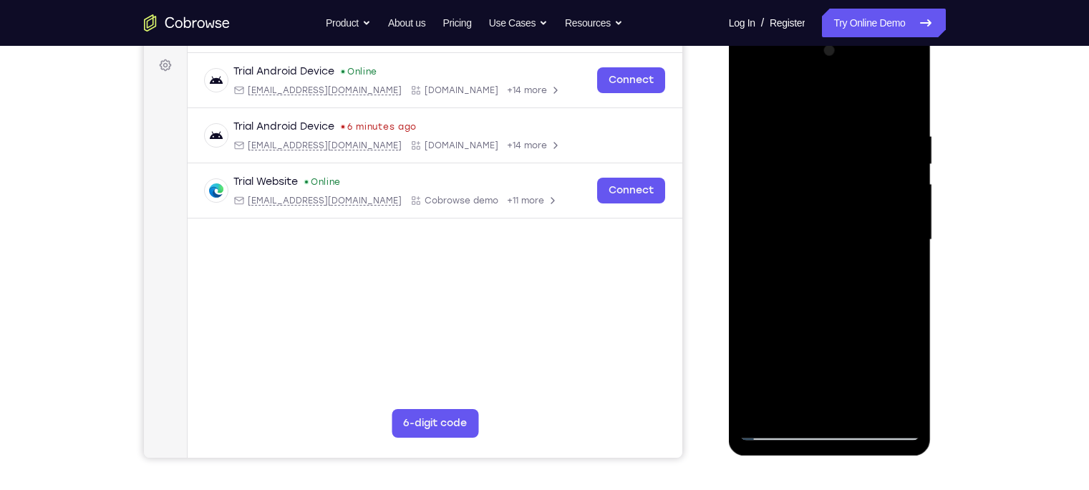
drag, startPoint x: 867, startPoint y: 321, endPoint x: 835, endPoint y: 196, distance: 128.5
click at [835, 196] on div at bounding box center [829, 239] width 180 height 401
drag, startPoint x: 870, startPoint y: 345, endPoint x: 823, endPoint y: 181, distance: 170.4
click at [823, 181] on div at bounding box center [829, 239] width 180 height 401
drag, startPoint x: 855, startPoint y: 319, endPoint x: 841, endPoint y: 291, distance: 31.1
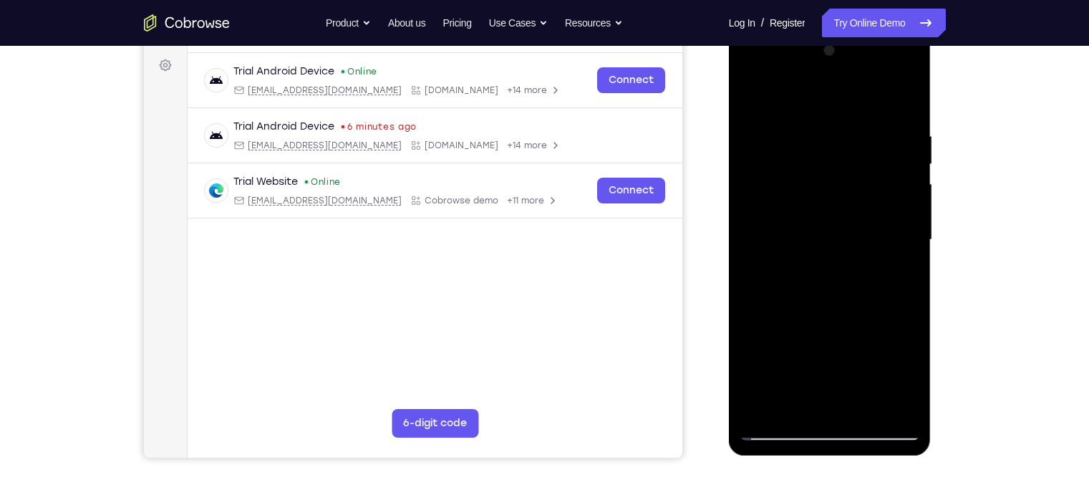
click at [841, 291] on div at bounding box center [829, 239] width 180 height 401
click at [782, 131] on div at bounding box center [829, 239] width 180 height 401
click at [766, 407] on div at bounding box center [829, 239] width 180 height 401
drag, startPoint x: 862, startPoint y: 164, endPoint x: 816, endPoint y: 404, distance: 244.1
click at [816, 404] on div at bounding box center [829, 239] width 180 height 401
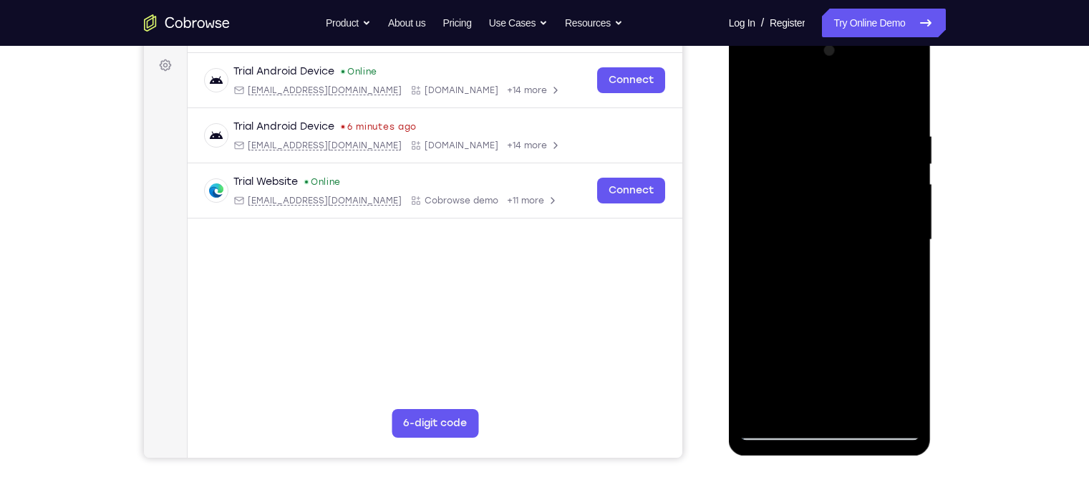
click at [863, 407] on div at bounding box center [829, 239] width 180 height 401
click at [893, 190] on div at bounding box center [829, 239] width 180 height 401
